Goal: Find specific page/section

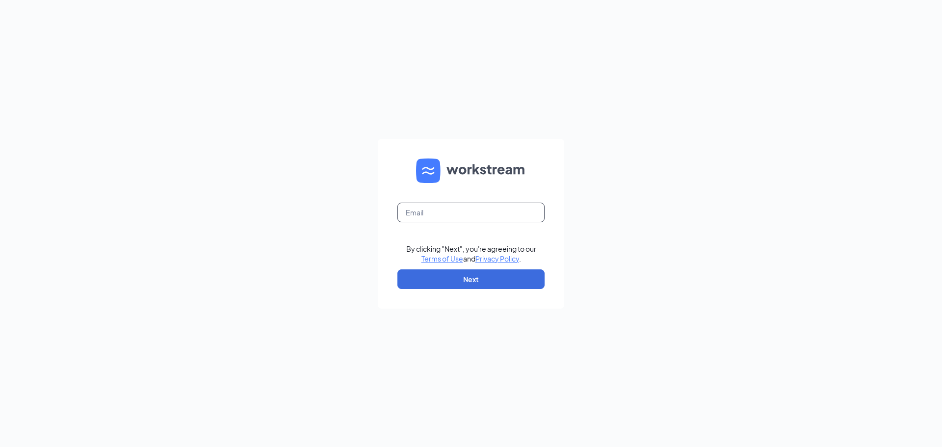
click at [444, 212] on input "text" at bounding box center [470, 213] width 147 height 20
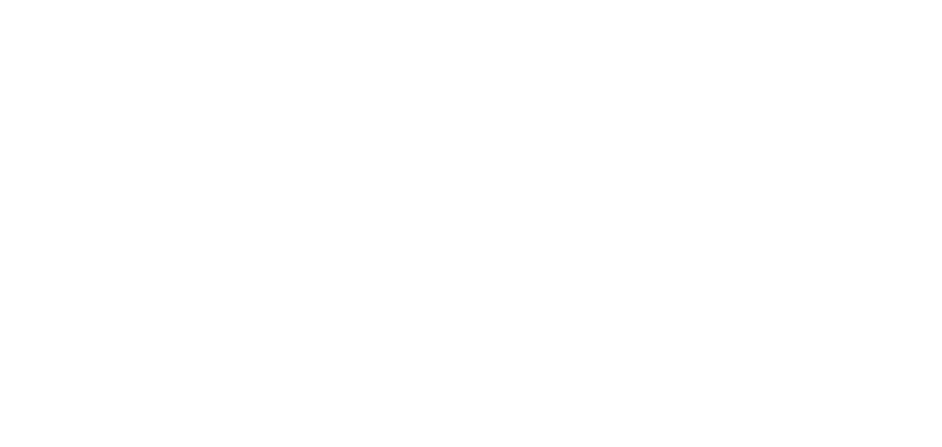
click at [485, 207] on body at bounding box center [471, 223] width 942 height 447
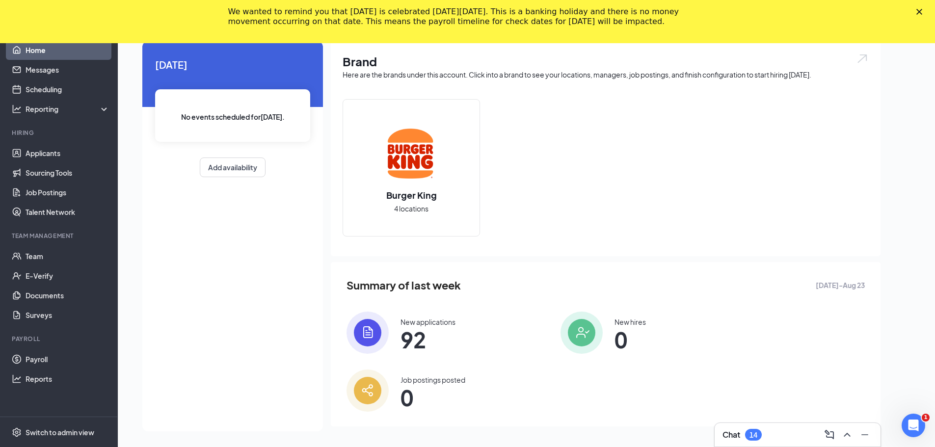
scroll to position [64, 0]
click at [52, 354] on link "Payroll" at bounding box center [68, 359] width 84 height 20
